Goal: Check status

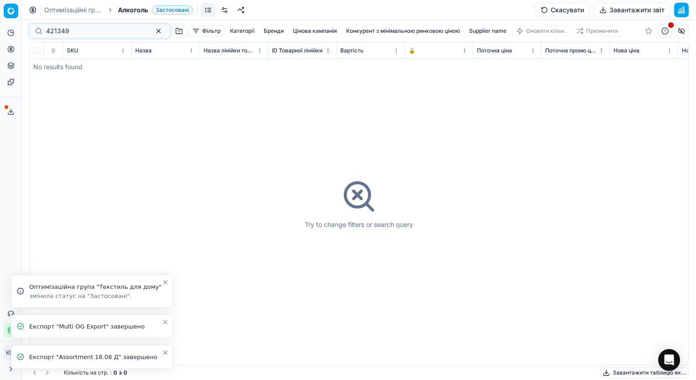
click at [165, 280] on icon "Close toast" at bounding box center [165, 282] width 7 height 7
click at [163, 322] on icon "Close toast" at bounding box center [165, 321] width 7 height 7
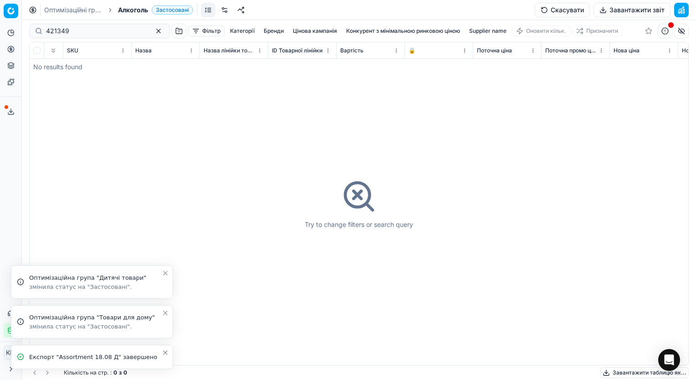
click at [164, 314] on icon "Close toast" at bounding box center [165, 312] width 7 height 7
click at [165, 311] on icon "Close toast" at bounding box center [165, 312] width 7 height 7
click at [165, 308] on button "Close toast" at bounding box center [165, 312] width 11 height 11
click at [165, 353] on icon "Close toast" at bounding box center [166, 353] width 4 height 4
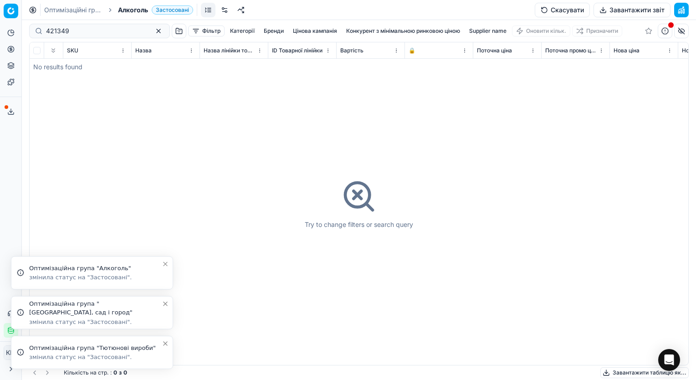
click at [165, 353] on li "Оптимізаційна група "Тютюнові вироби" змінила статус на "Застосовані"." at bounding box center [92, 352] width 162 height 33
click at [164, 344] on icon "Close toast" at bounding box center [166, 344] width 4 height 4
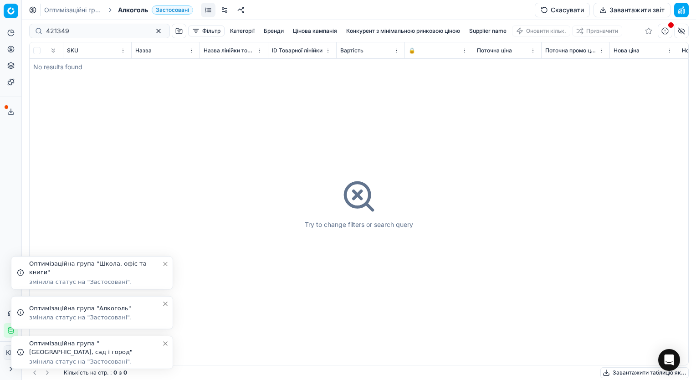
click at [165, 342] on icon "Close toast" at bounding box center [165, 343] width 7 height 7
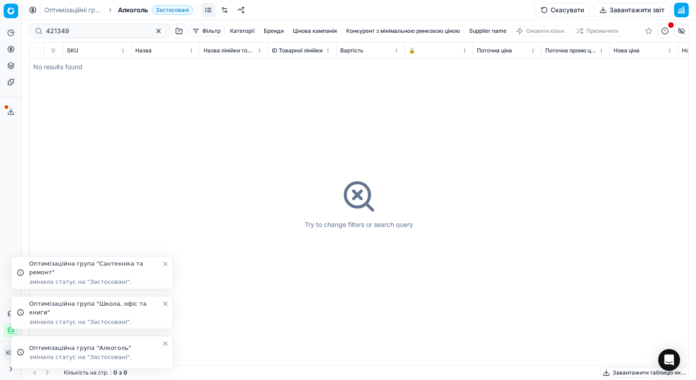
drag, startPoint x: 164, startPoint y: 306, endPoint x: 166, endPoint y: 329, distance: 23.3
click at [164, 307] on icon "Close toast" at bounding box center [165, 303] width 7 height 7
click at [164, 345] on icon "Close toast" at bounding box center [165, 343] width 7 height 7
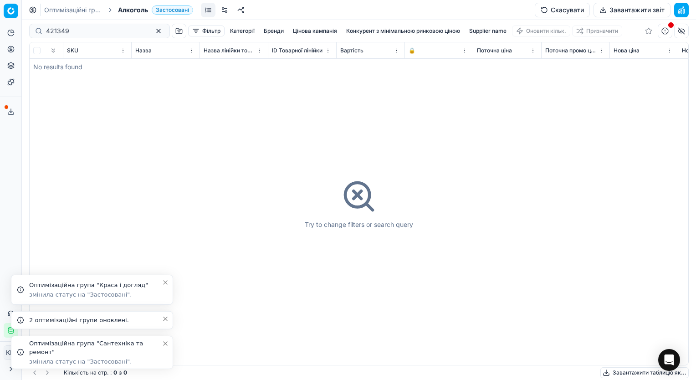
click at [165, 345] on icon "Close toast" at bounding box center [165, 343] width 7 height 7
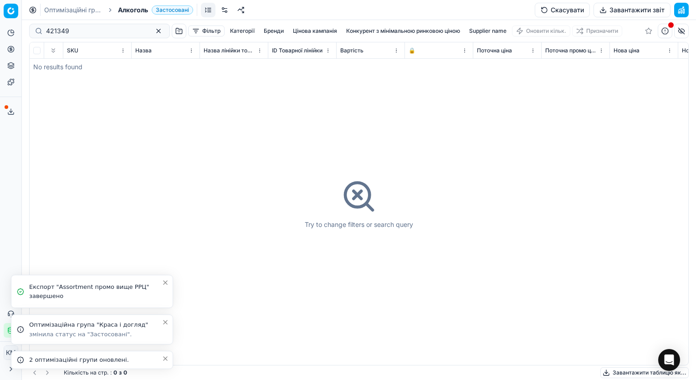
click at [166, 352] on li "2 оптимізаційні групи оновлені." at bounding box center [92, 360] width 162 height 18
click at [165, 357] on icon "Close toast" at bounding box center [165, 358] width 7 height 7
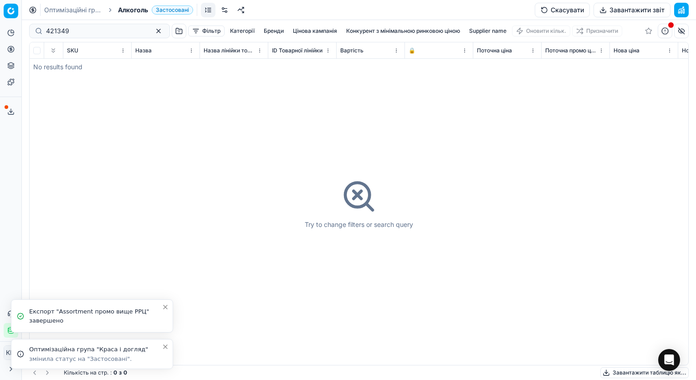
click at [166, 344] on icon "Close toast" at bounding box center [165, 346] width 7 height 7
click at [166, 346] on icon "Close toast" at bounding box center [165, 343] width 7 height 7
